Goal: Entertainment & Leisure: Consume media (video, audio)

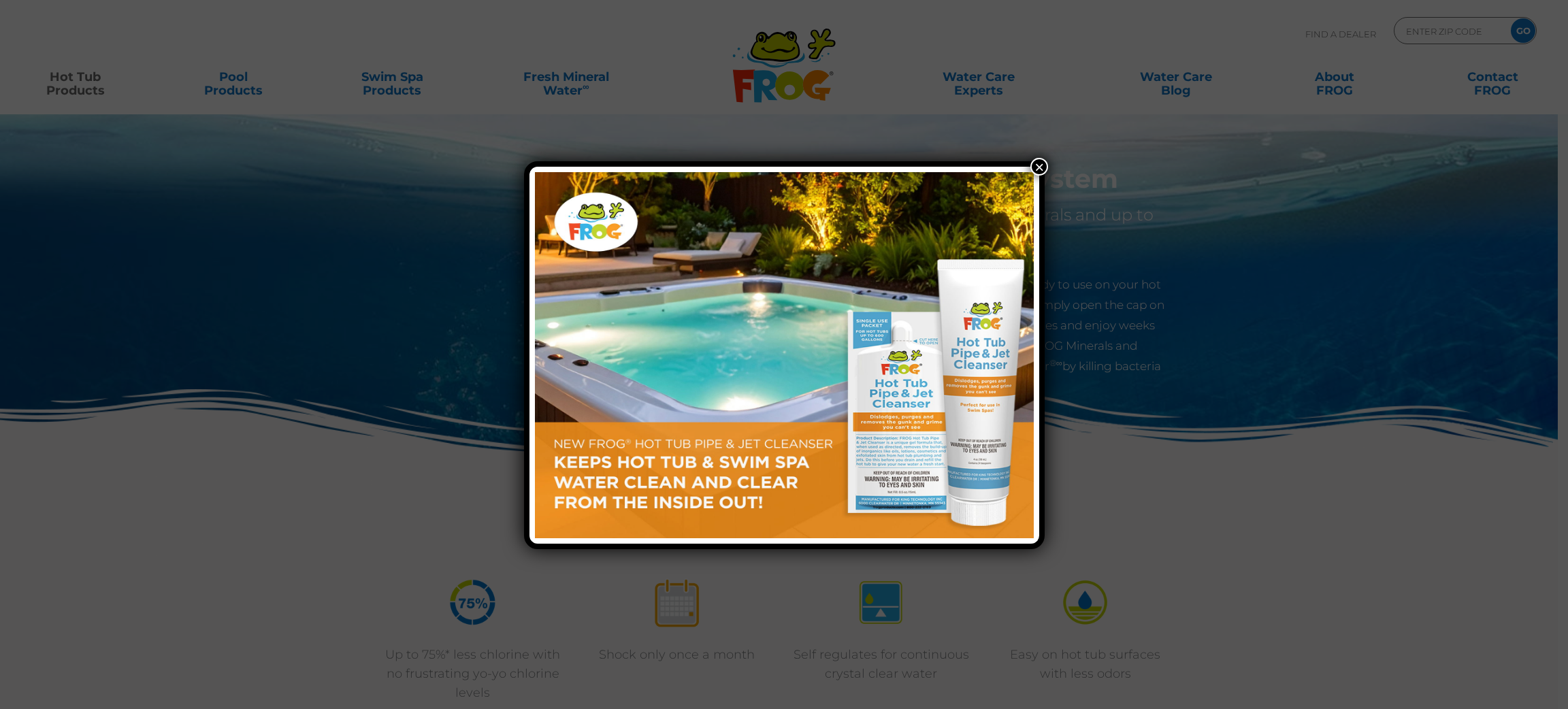
click at [1038, 166] on button "×" at bounding box center [1038, 166] width 18 height 18
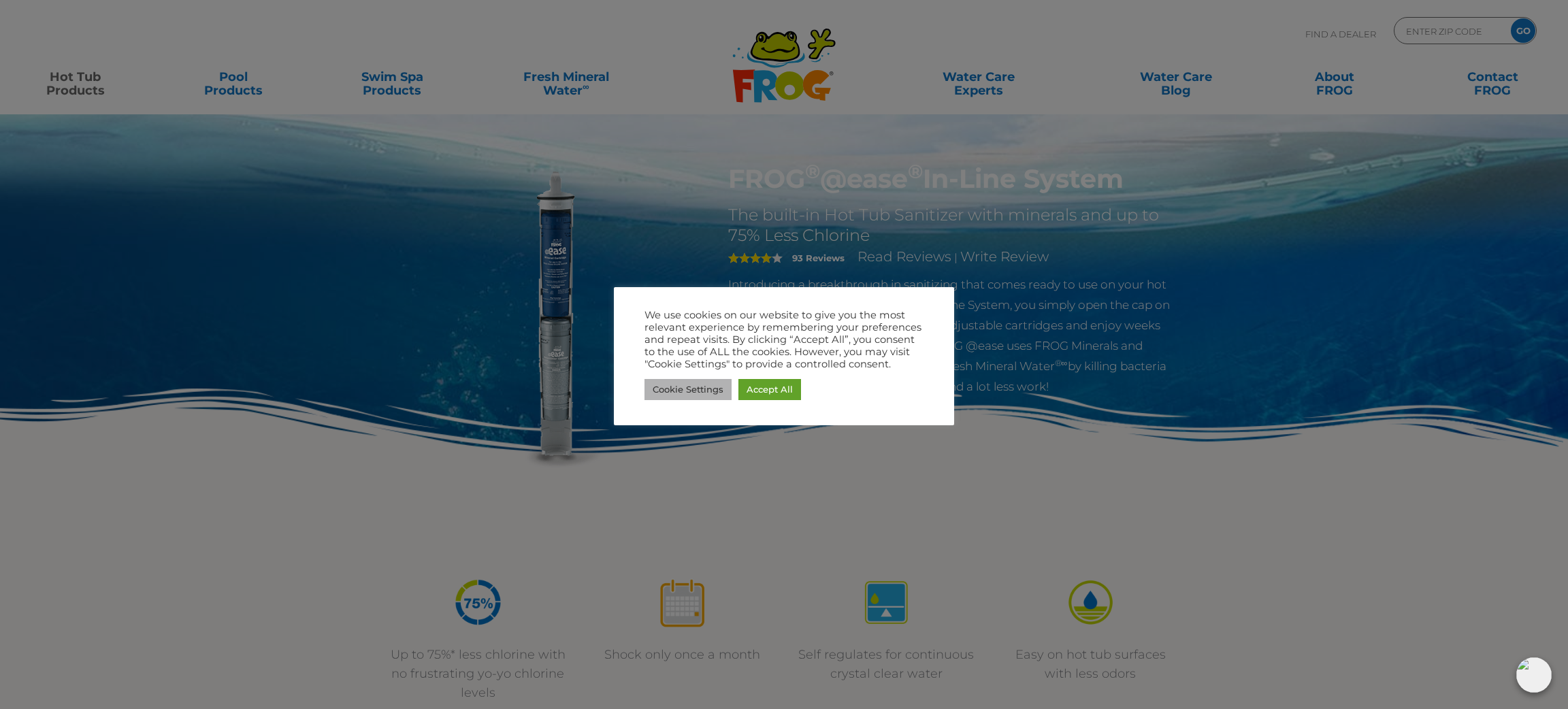
click at [703, 382] on link "Cookie Settings" at bounding box center [688, 389] width 87 height 21
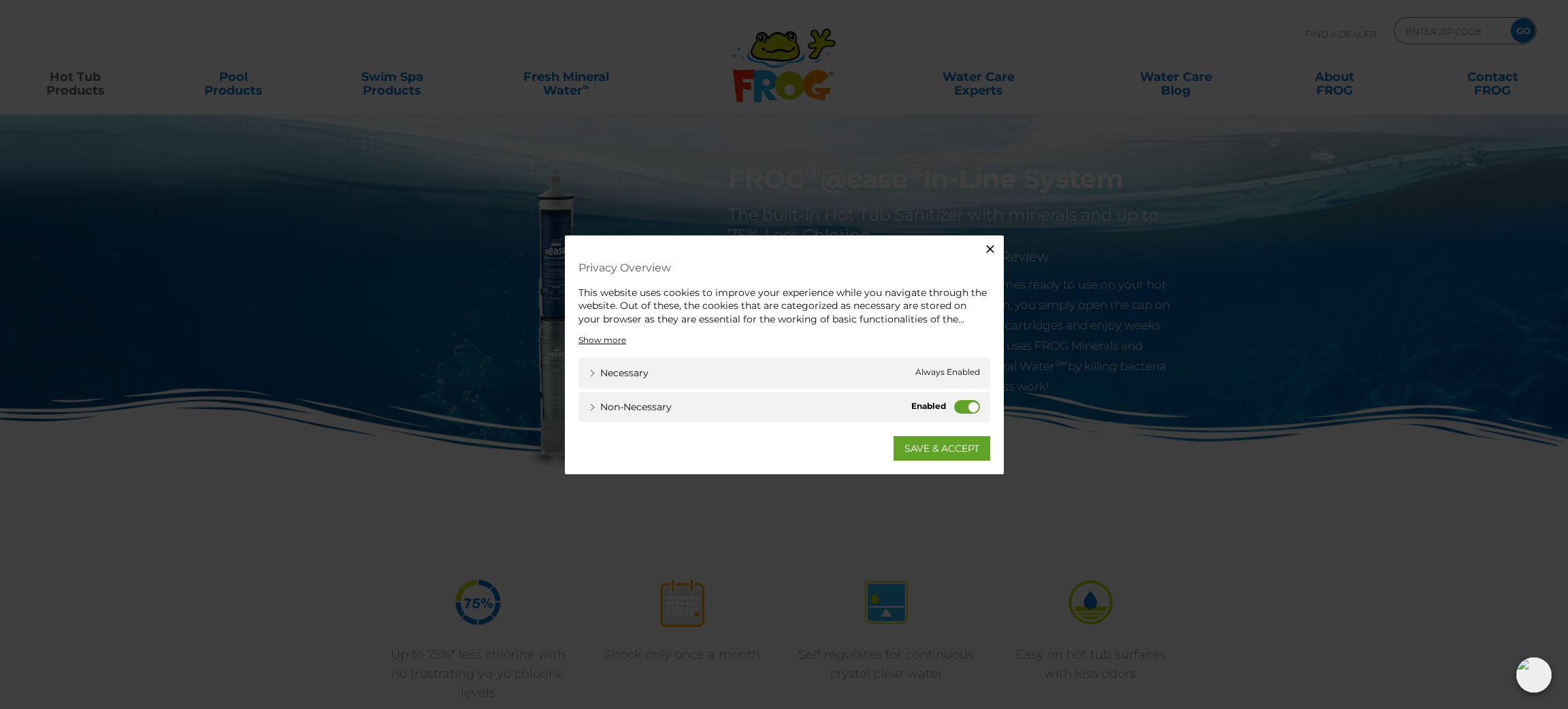
click at [960, 412] on label "Non-necessary" at bounding box center [967, 407] width 26 height 13
click at [0, 0] on input "Non-necessary" at bounding box center [0, 0] width 0 height 0
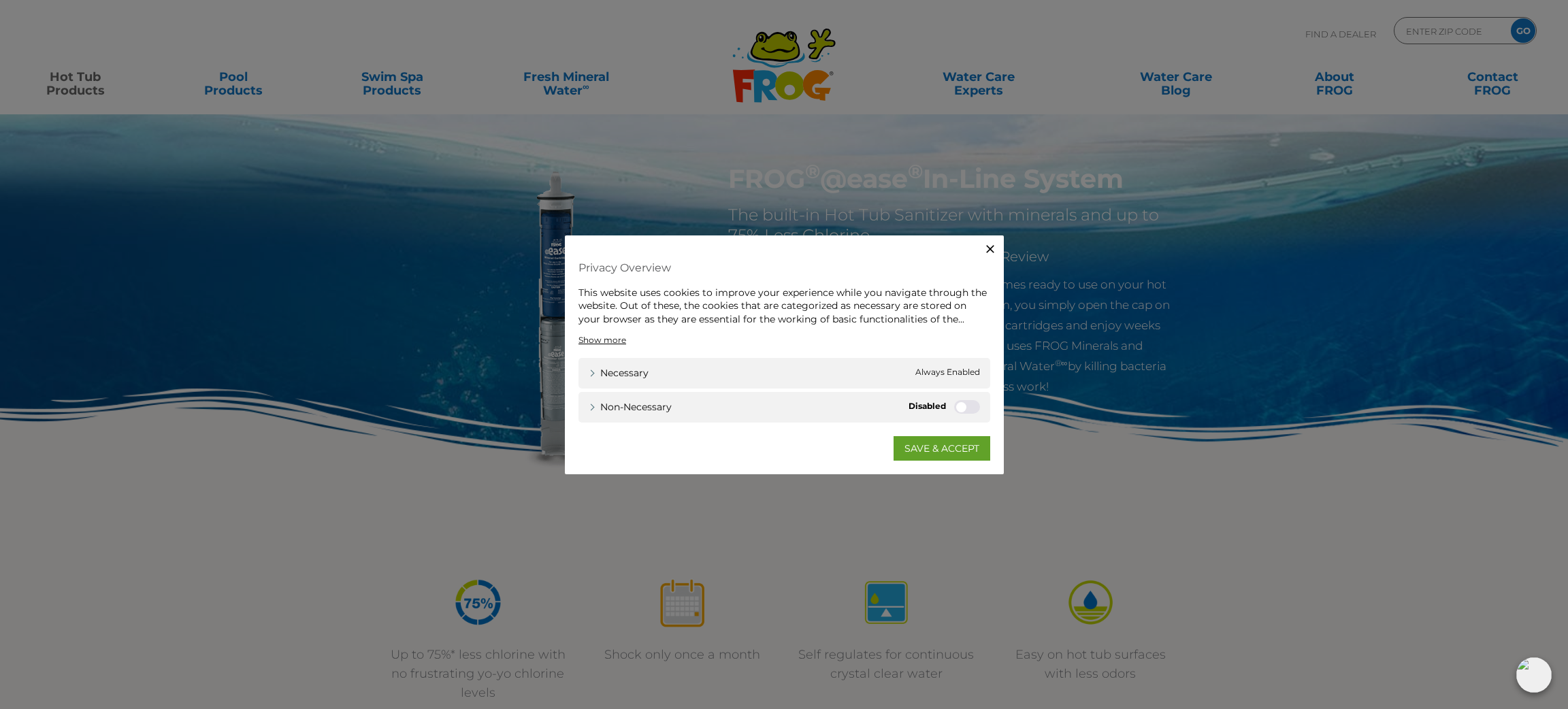
click at [705, 402] on div "Non-necessary Non-necessary" at bounding box center [784, 407] width 412 height 31
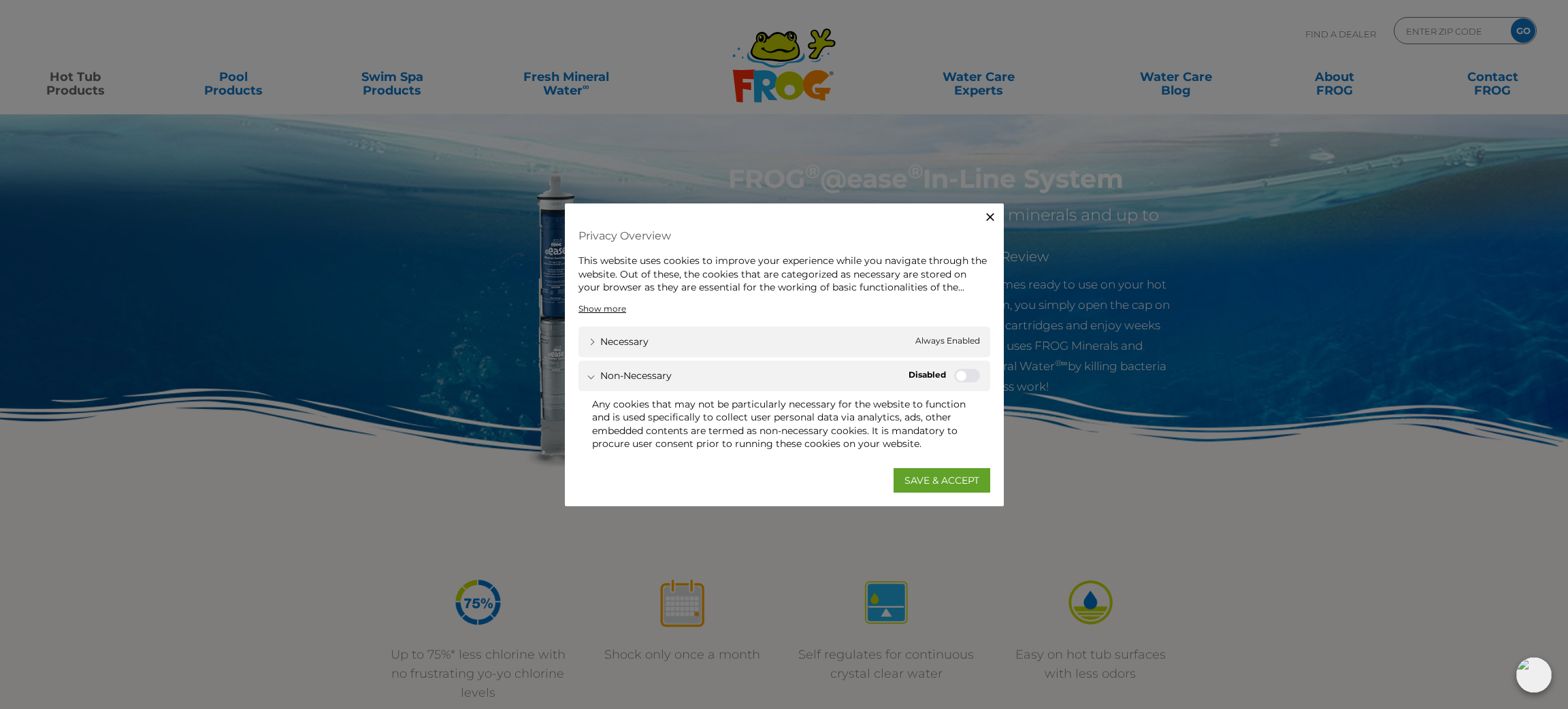
click at [963, 337] on span "Always Enabled" at bounding box center [947, 341] width 64 height 14
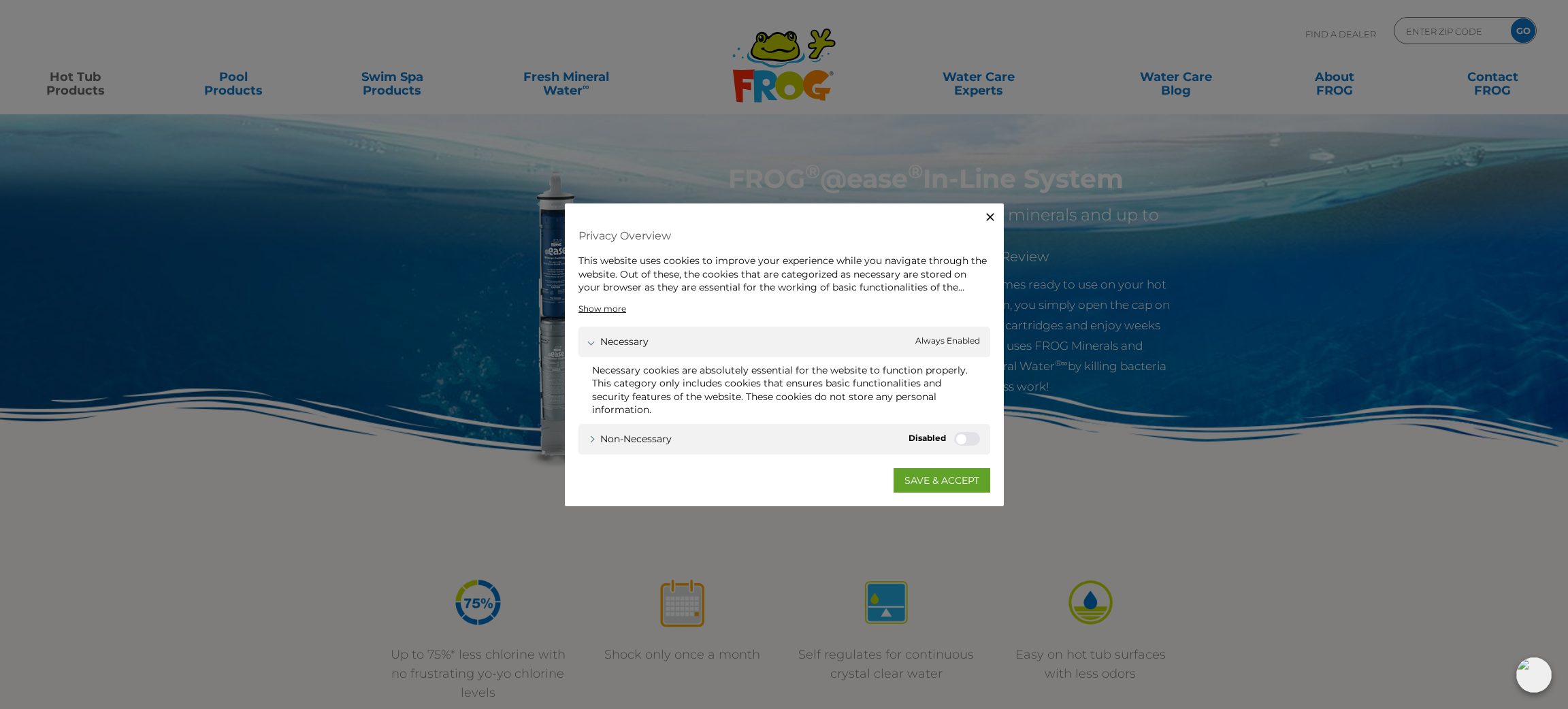
click at [967, 444] on label "Non-necessary" at bounding box center [967, 438] width 26 height 13
click at [0, 0] on input "Non-necessary" at bounding box center [0, 0] width 0 height 0
click at [967, 444] on label "Non-necessary" at bounding box center [967, 438] width 26 height 13
click at [0, 0] on input "Non-necessary" at bounding box center [0, 0] width 0 height 0
drag, startPoint x: 925, startPoint y: 478, endPoint x: 913, endPoint y: 489, distance: 16.3
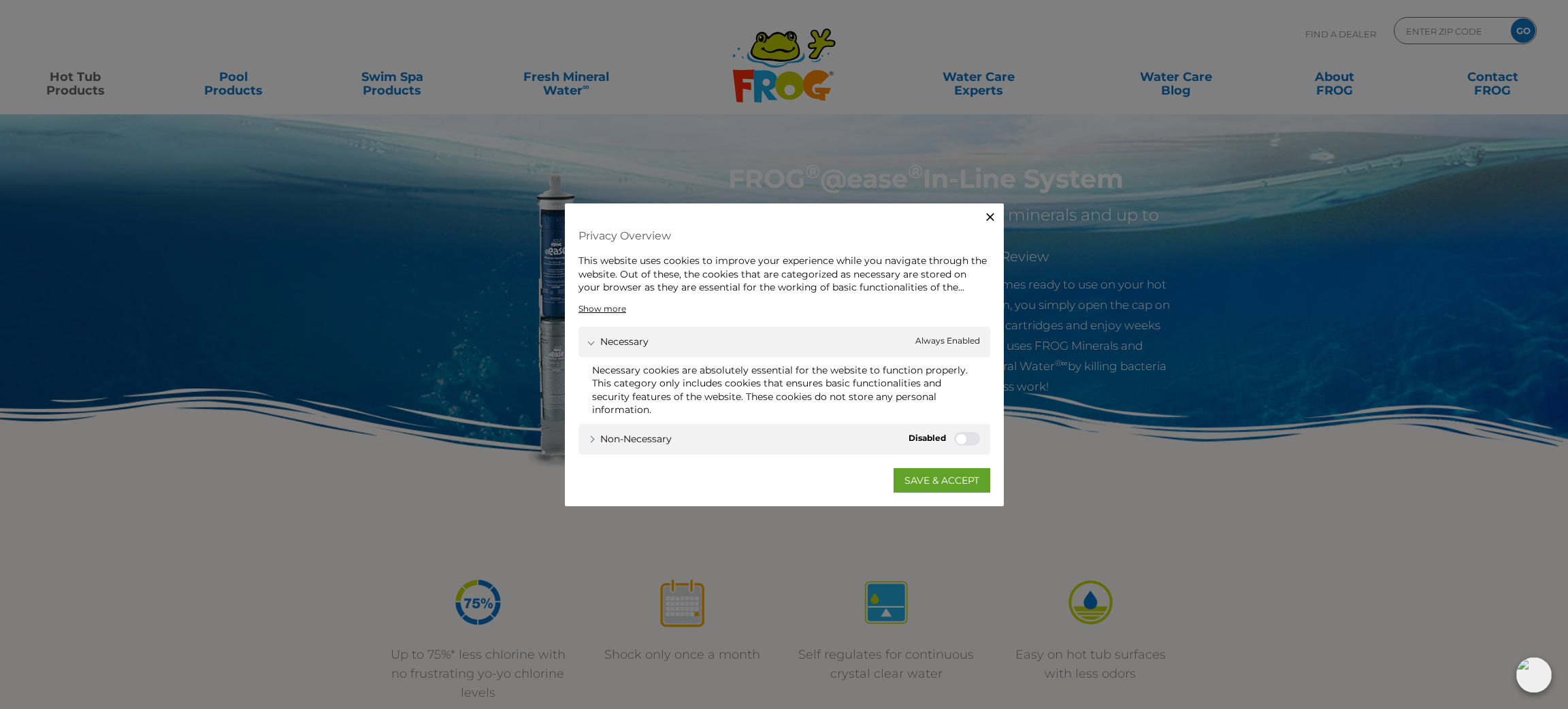
click at [924, 484] on link "SAVE & ACCEPT" at bounding box center [942, 479] width 97 height 24
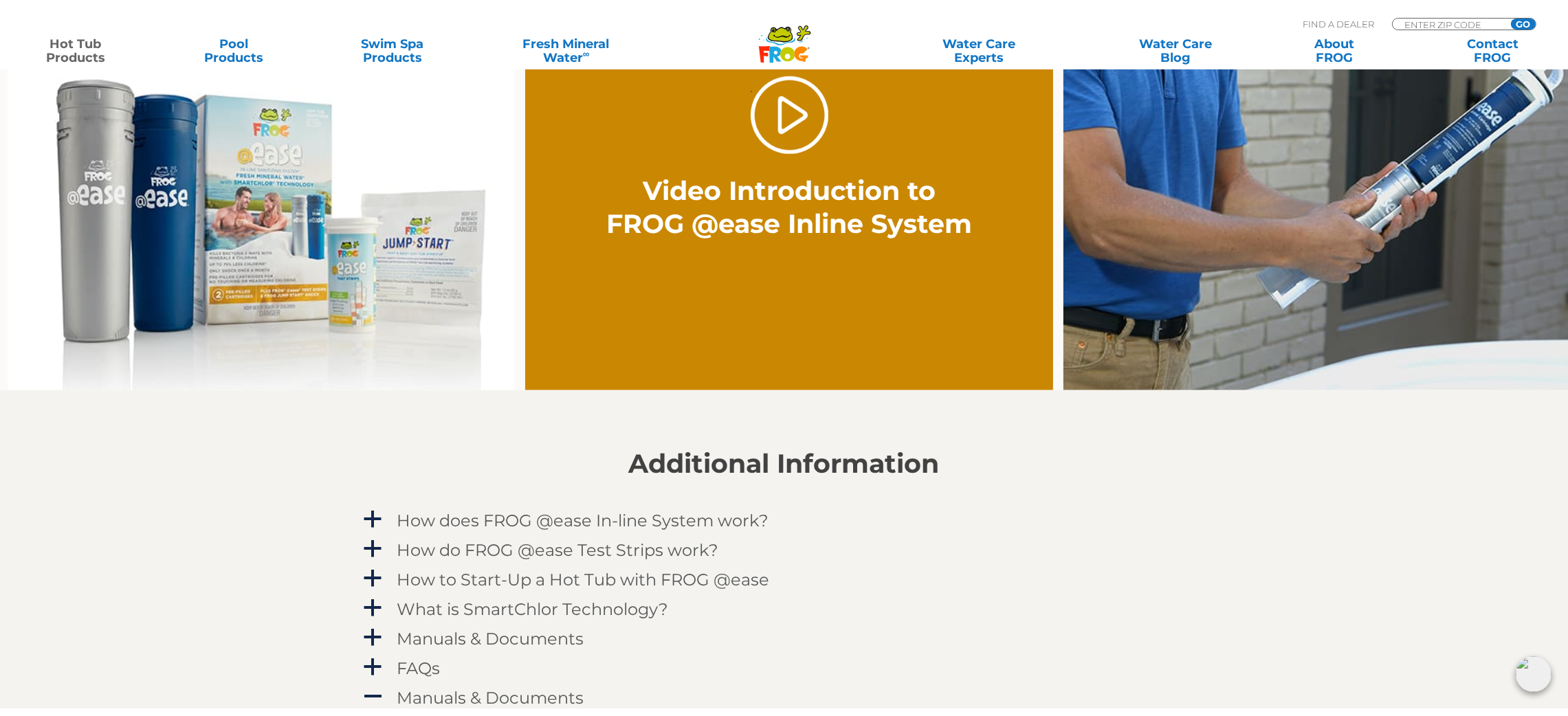
scroll to position [927, 0]
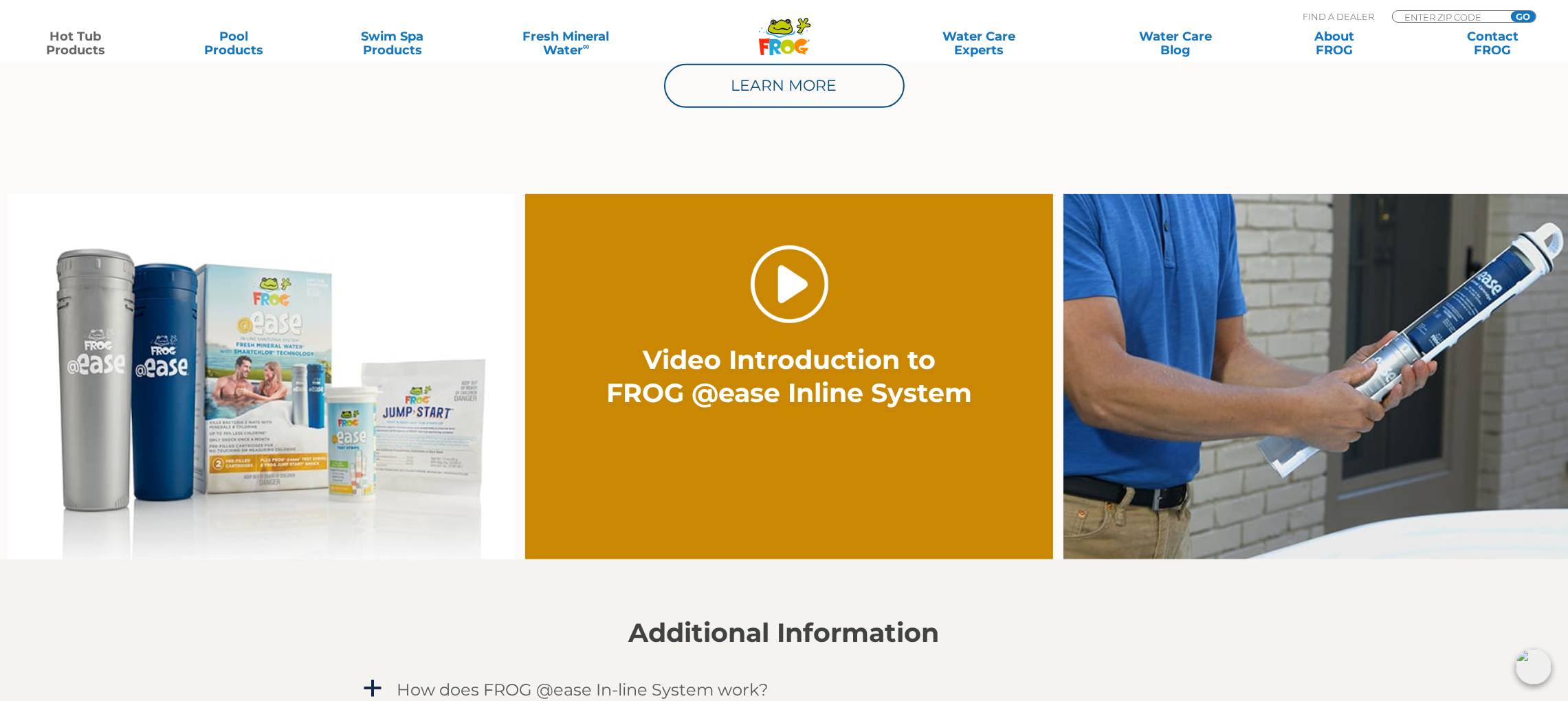
click at [802, 291] on link "." at bounding box center [790, 284] width 78 height 78
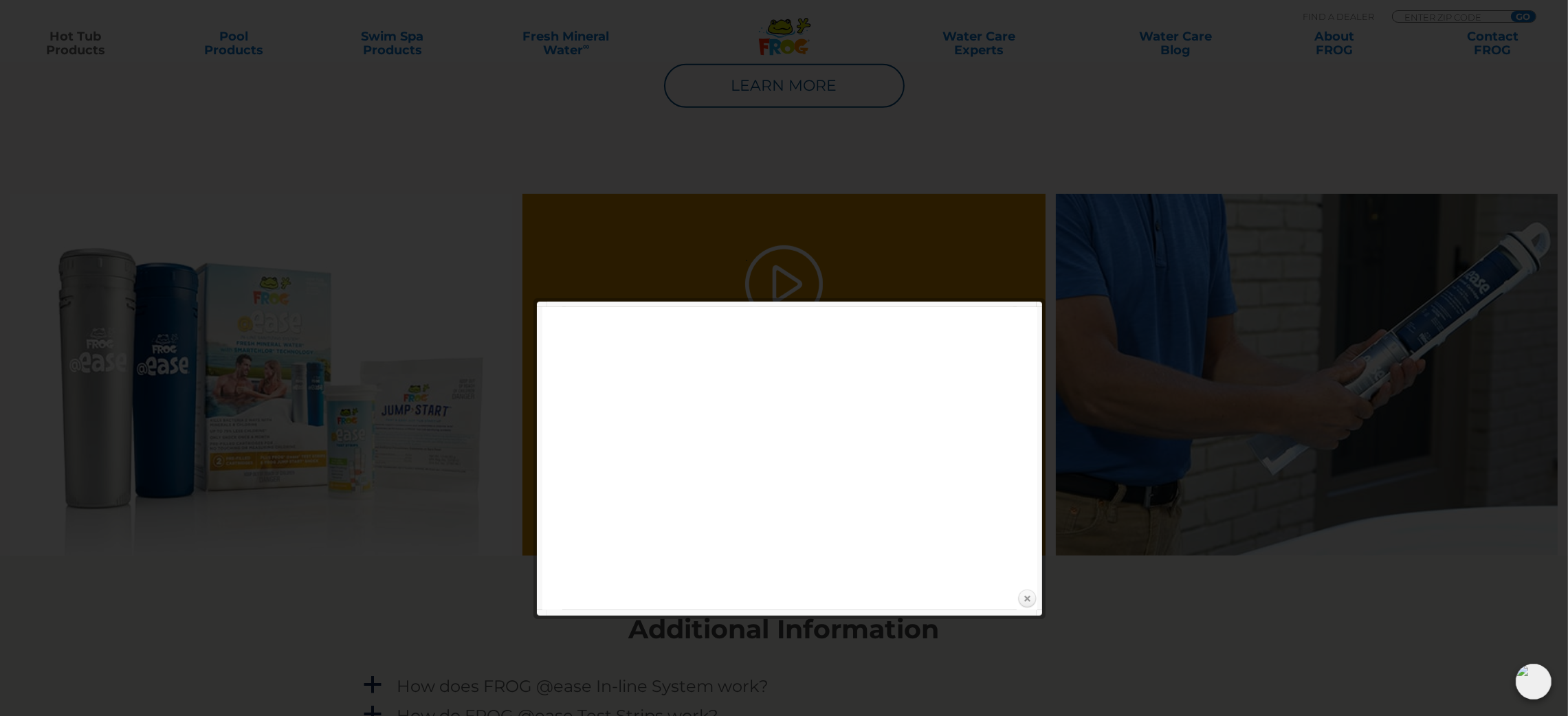
click at [1032, 594] on link "Close" at bounding box center [1027, 599] width 20 height 20
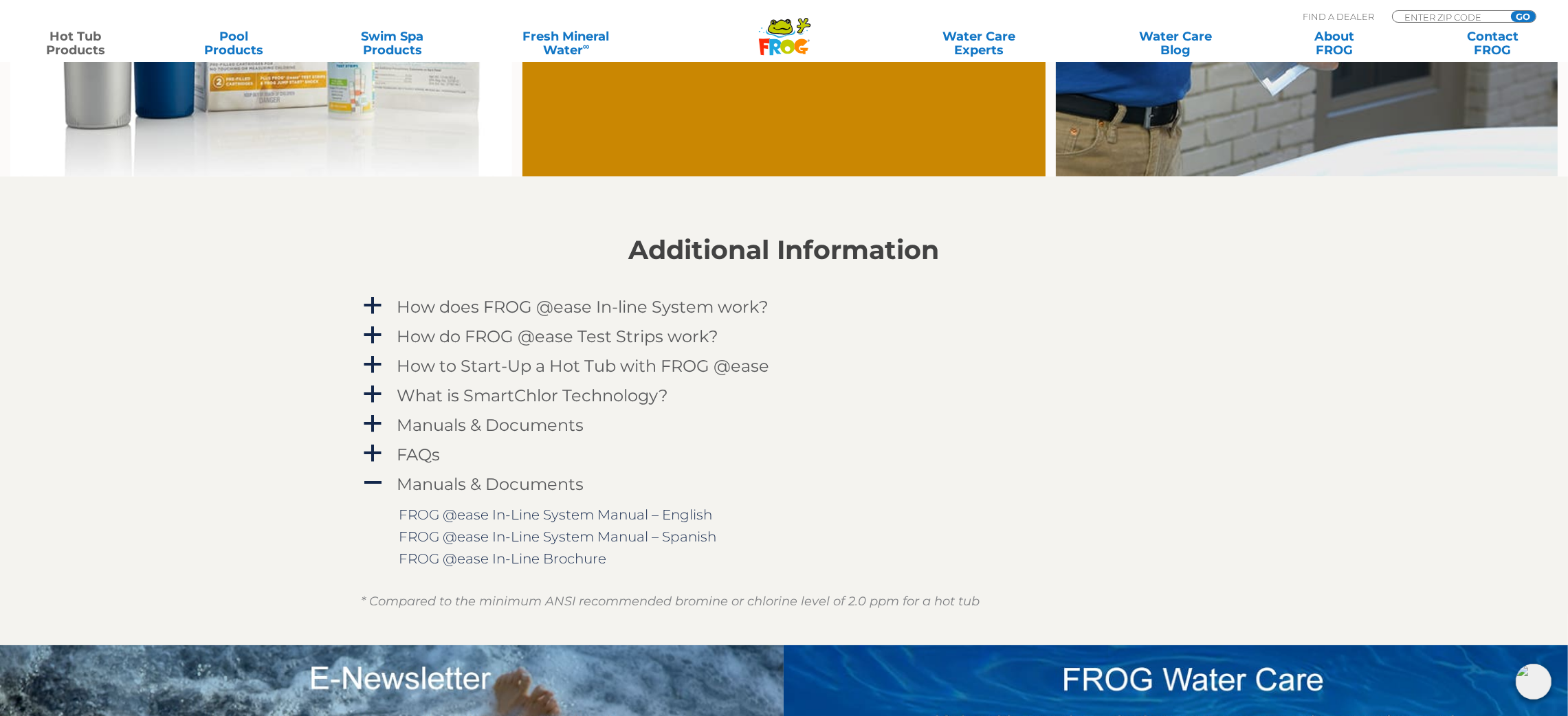
scroll to position [1443, 0]
